Goal: Transaction & Acquisition: Purchase product/service

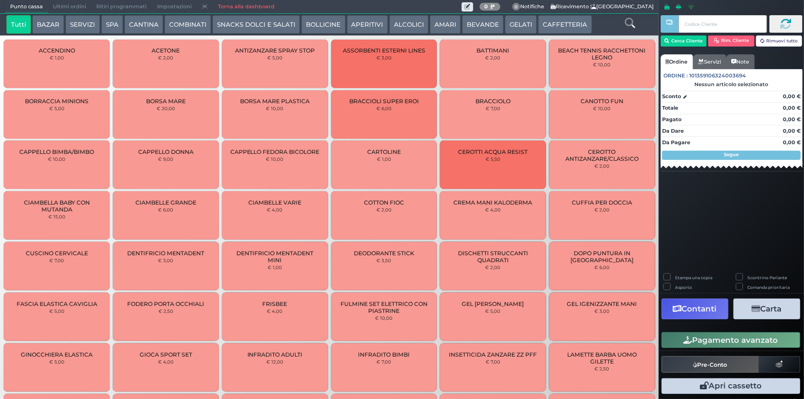
click at [398, 20] on button "ALCOLICI" at bounding box center [408, 24] width 39 height 18
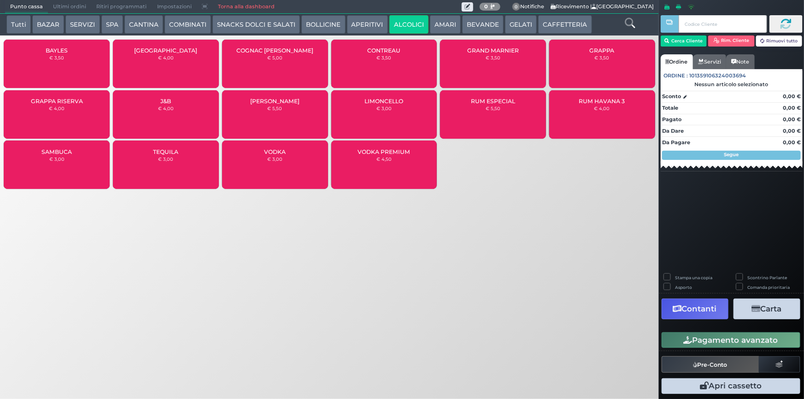
click at [437, 19] on button "AMARI" at bounding box center [445, 24] width 31 height 18
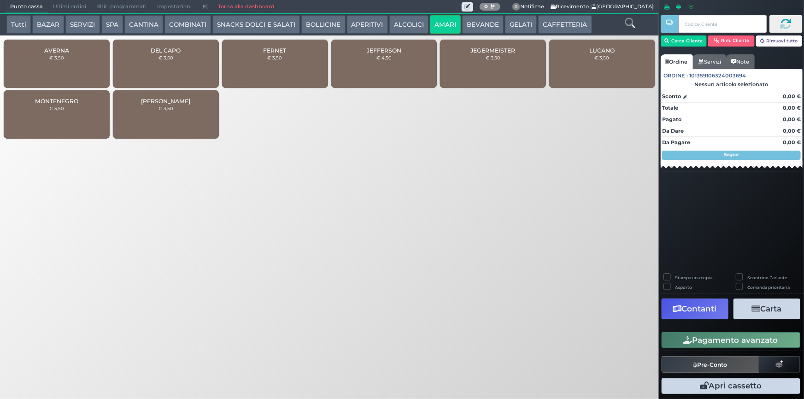
click at [38, 102] on span "MONTENEGRO" at bounding box center [56, 101] width 43 height 7
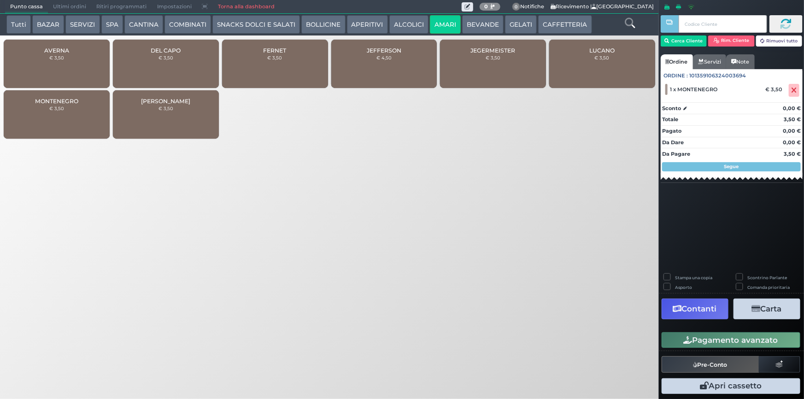
click at [191, 23] on button "COMBINATI" at bounding box center [187, 24] width 47 height 18
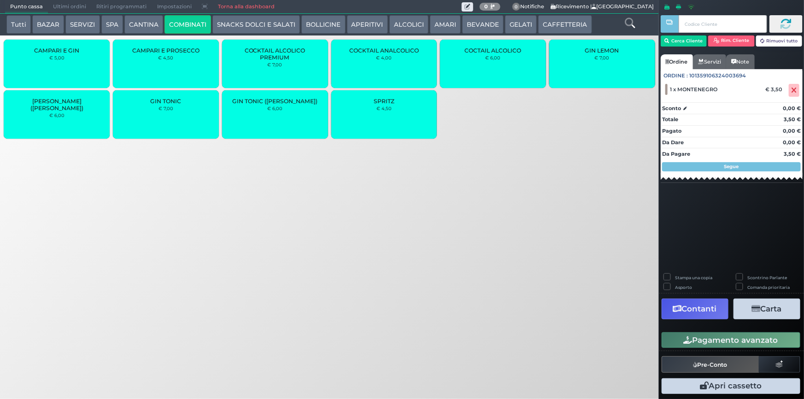
click at [69, 23] on button "SERVIZI" at bounding box center [82, 24] width 34 height 18
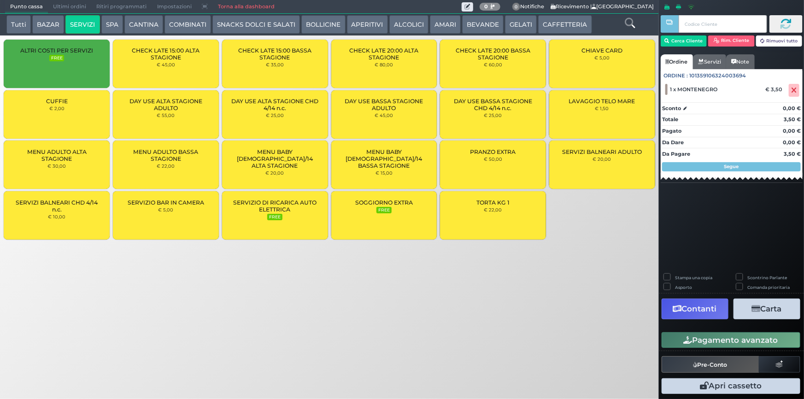
click at [32, 22] on button "BAZAR" at bounding box center [48, 24] width 32 height 18
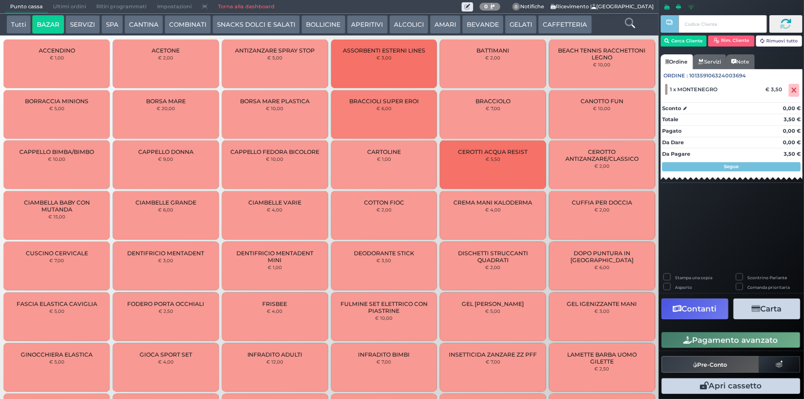
click at [13, 23] on button "Tutti" at bounding box center [18, 24] width 24 height 18
click at [628, 19] on icon at bounding box center [630, 23] width 10 height 10
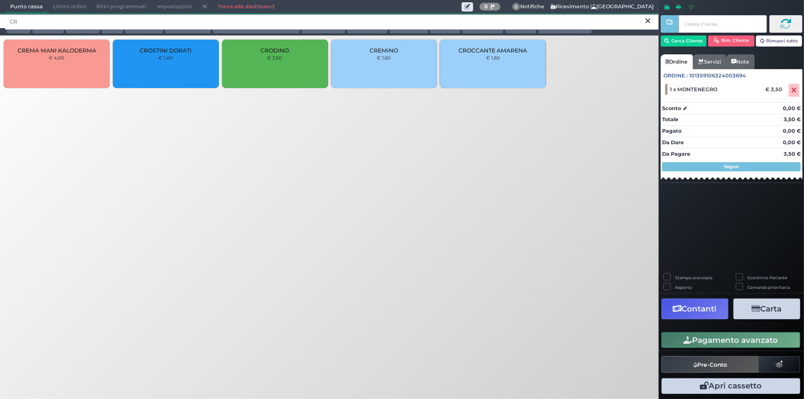
type input "CR"
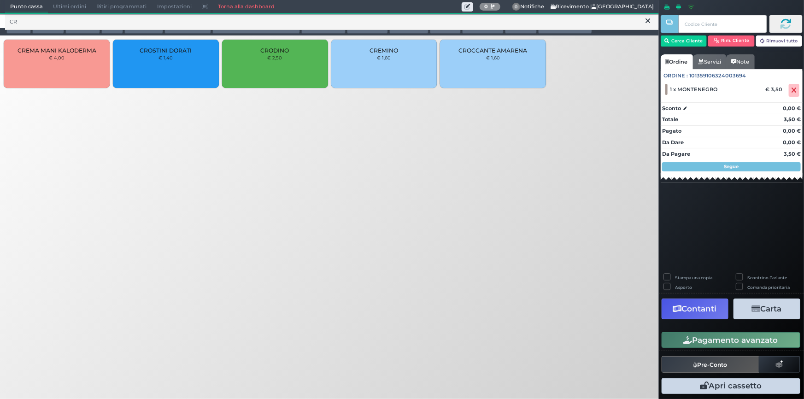
click at [278, 53] on span "CRODINO" at bounding box center [275, 50] width 29 height 7
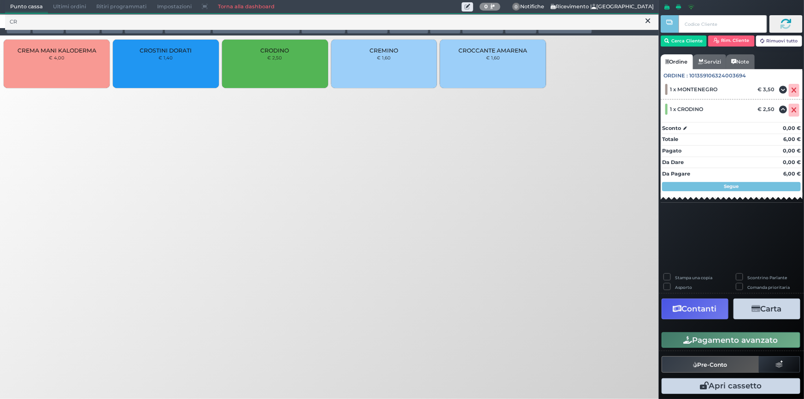
click at [749, 340] on button "Pagamento avanzato" at bounding box center [730, 340] width 139 height 16
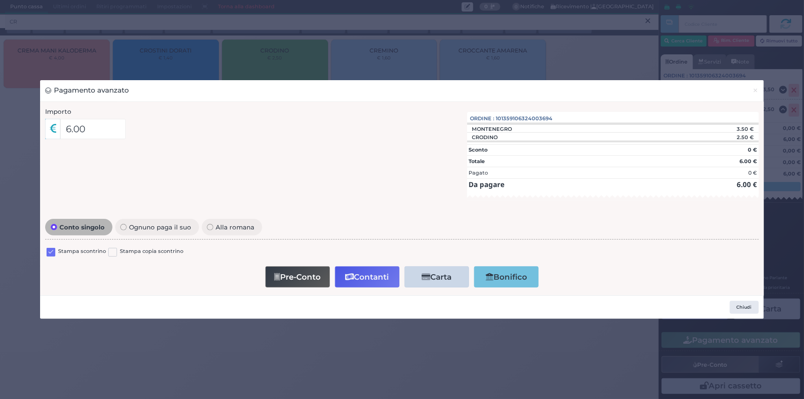
click at [50, 248] on label at bounding box center [51, 252] width 9 height 9
click at [0, 0] on input "checkbox" at bounding box center [0, 0] width 0 height 0
click at [375, 272] on button "Contanti" at bounding box center [367, 276] width 64 height 21
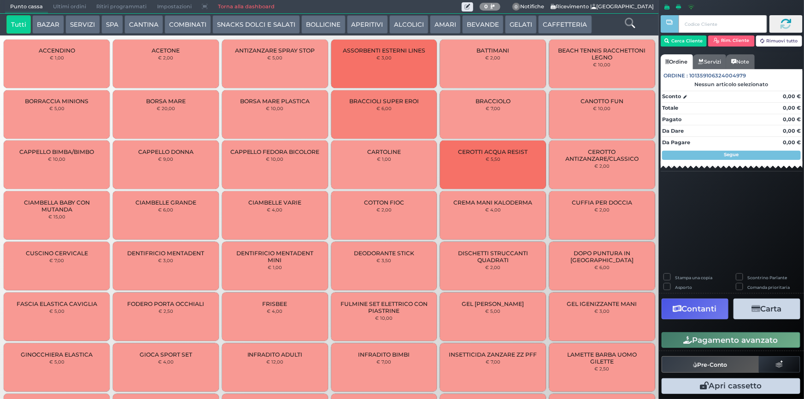
click at [61, 12] on span "Ultimi ordini" at bounding box center [69, 6] width 43 height 13
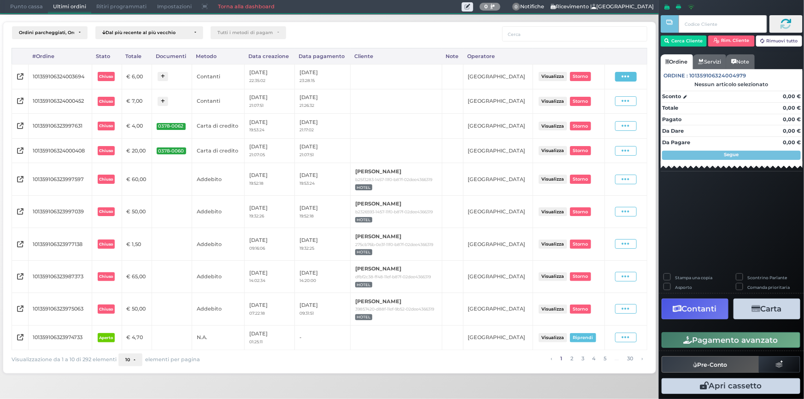
click at [627, 73] on icon at bounding box center [626, 76] width 8 height 9
click at [613, 106] on span "Ristampa Pre-Conto" at bounding box center [606, 103] width 38 height 16
click at [27, 13] on div "Punto cassa [GEOGRAPHIC_DATA] Ultimi ordini Delivery Ritiri programmati Imposta…" at bounding box center [329, 7] width 659 height 14
click at [29, 12] on span "Punto cassa" at bounding box center [26, 6] width 43 height 13
